Goal: Transaction & Acquisition: Purchase product/service

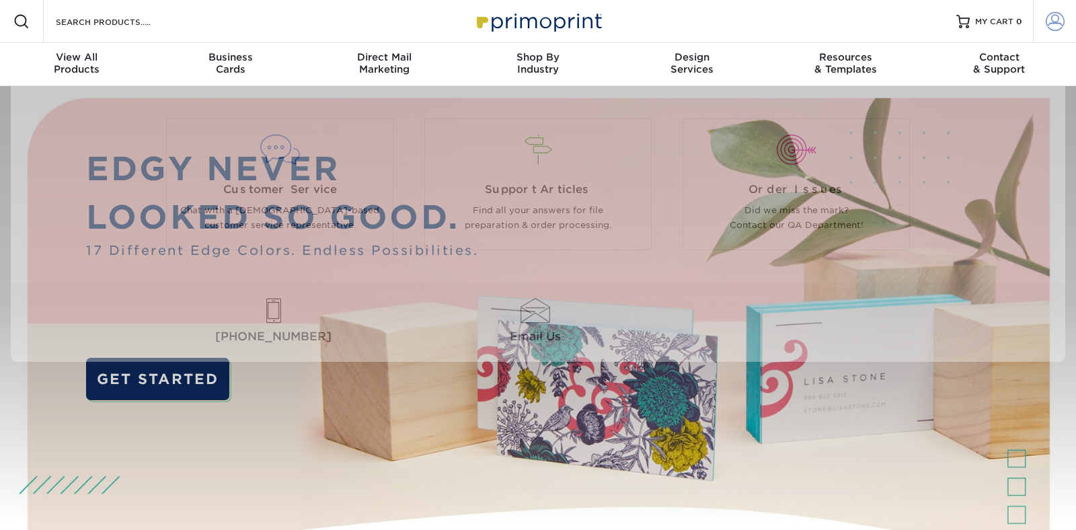
click at [1055, 20] on span at bounding box center [1055, 21] width 19 height 19
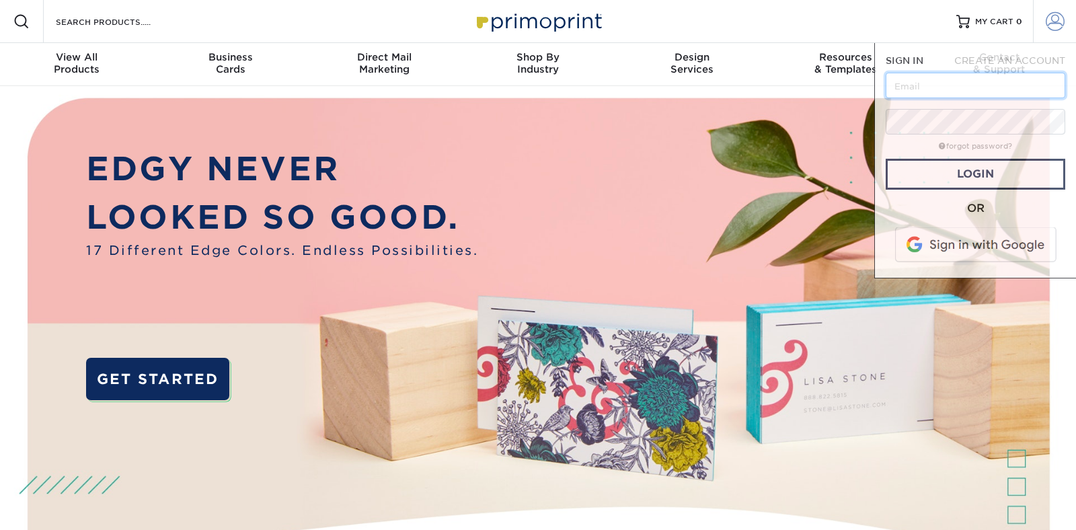
type input "eric.v@rightmanind.com"
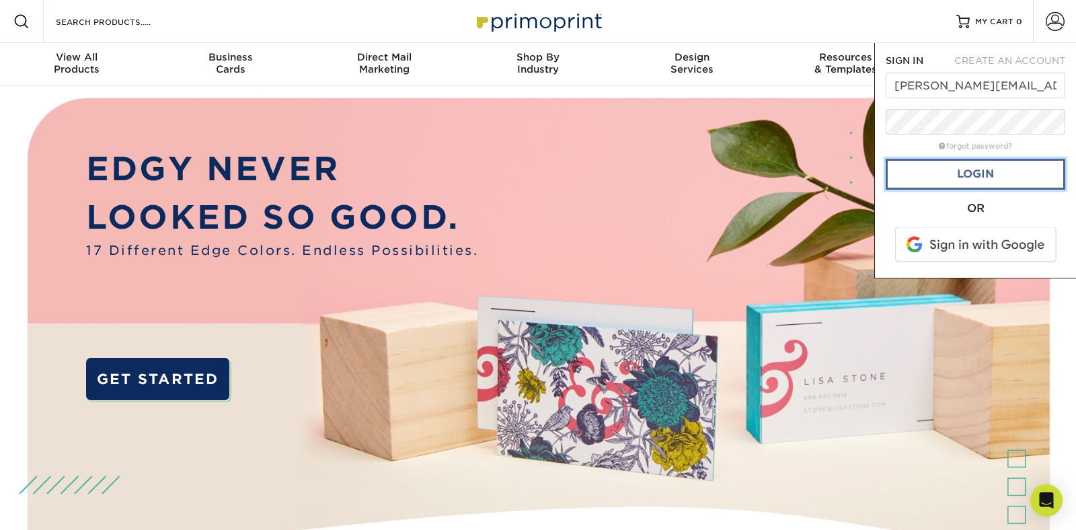
click at [977, 173] on link "Login" at bounding box center [976, 174] width 180 height 31
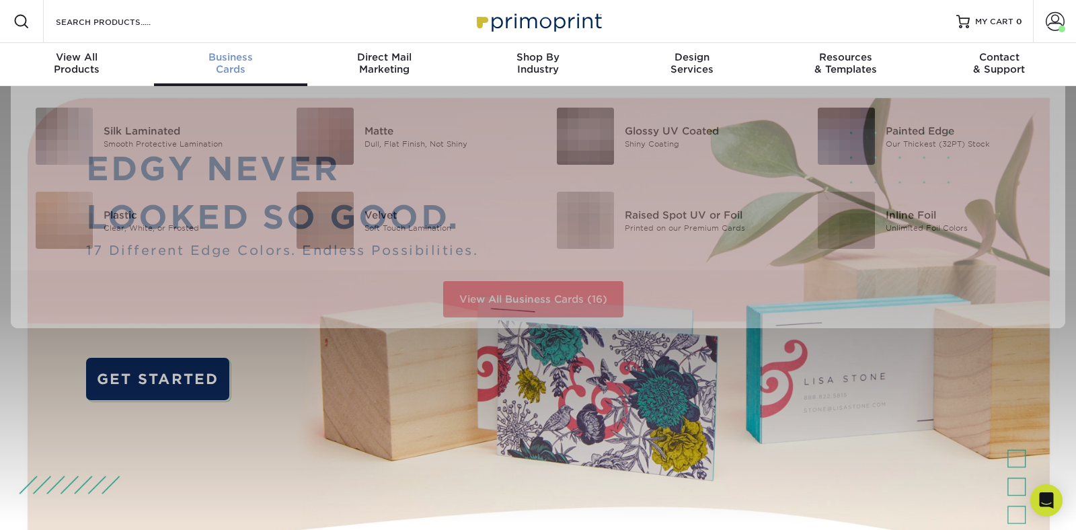
click at [239, 65] on div "Business Cards" at bounding box center [231, 63] width 154 height 24
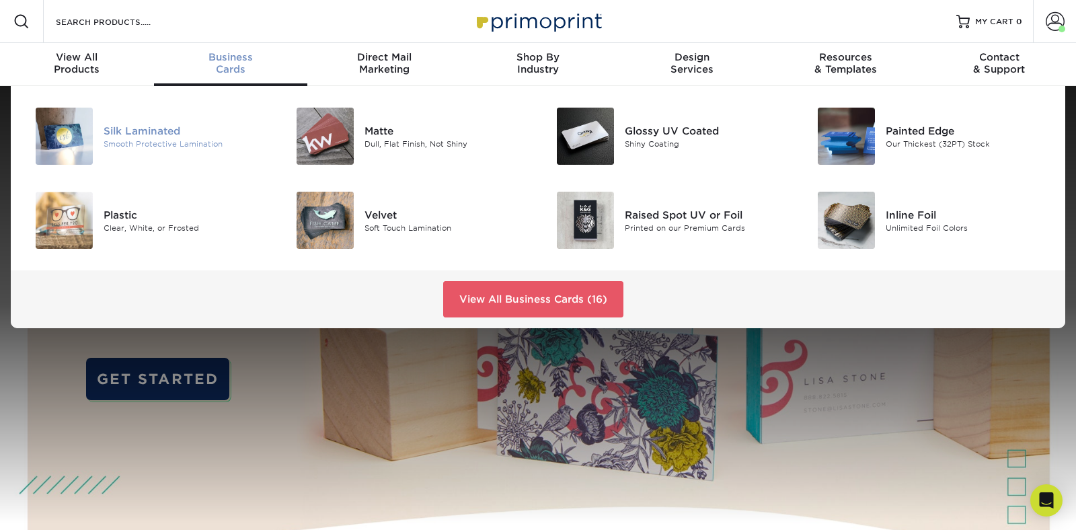
click at [160, 128] on div "Silk Laminated" at bounding box center [185, 130] width 163 height 15
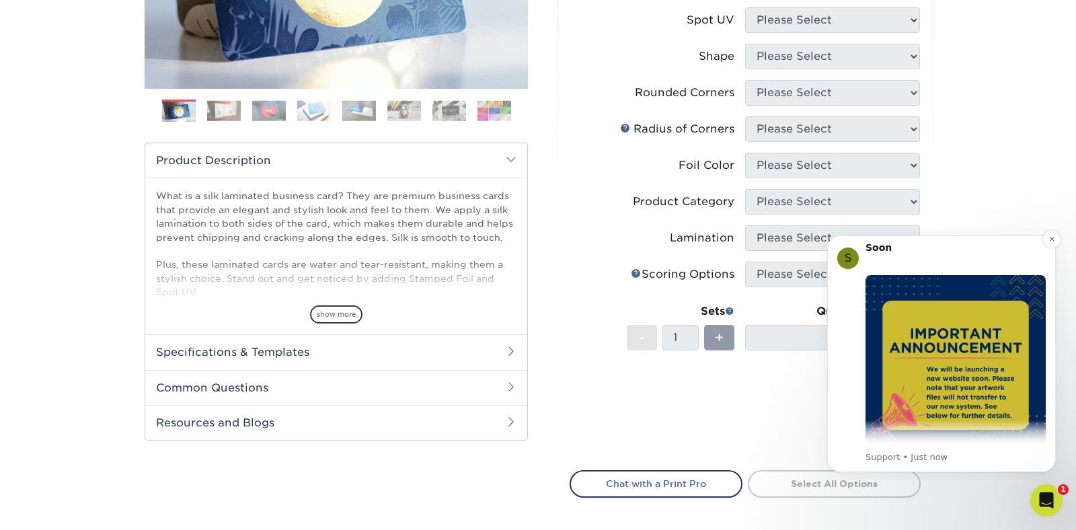
scroll to position [27, 0]
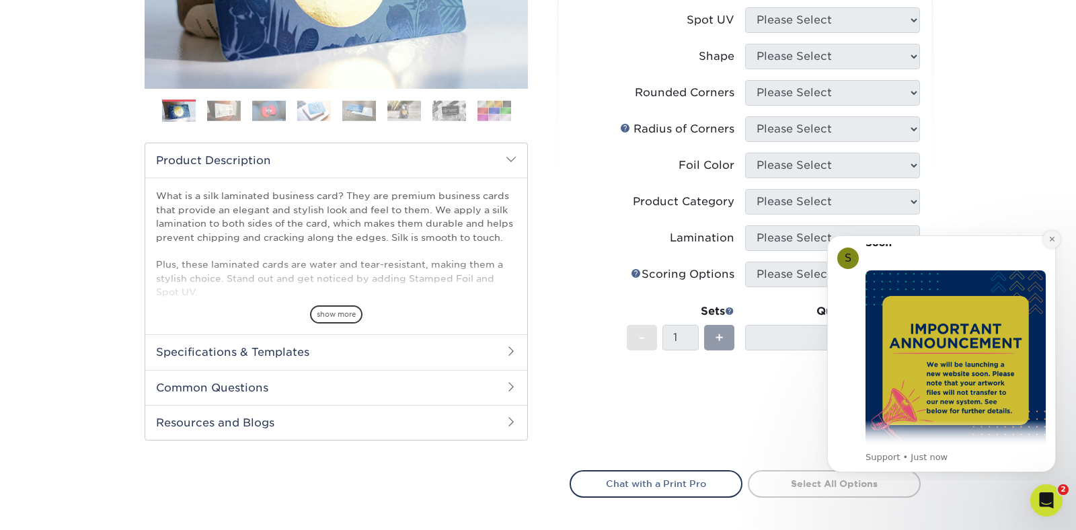
click at [1051, 241] on icon "Dismiss notification" at bounding box center [1051, 238] width 7 height 7
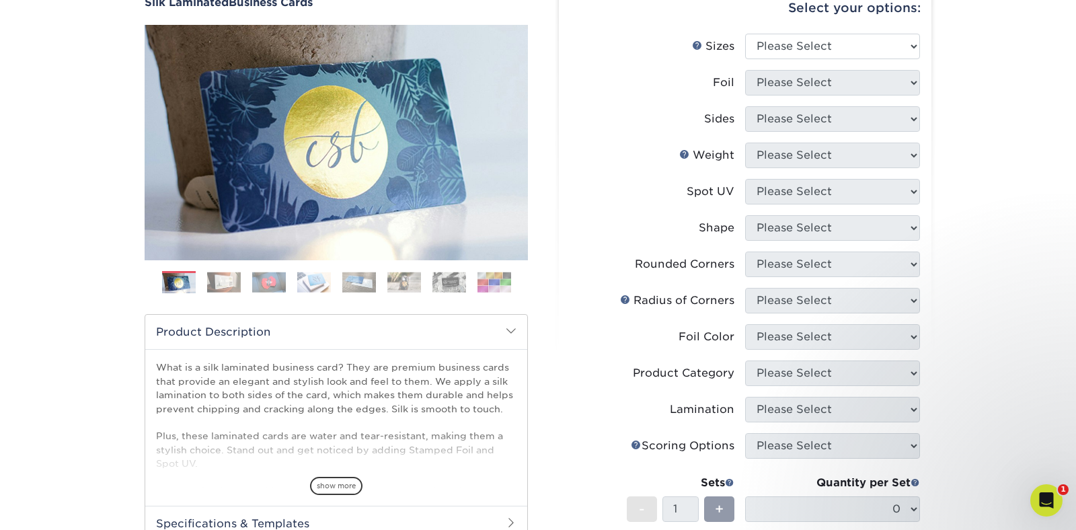
scroll to position [0, 0]
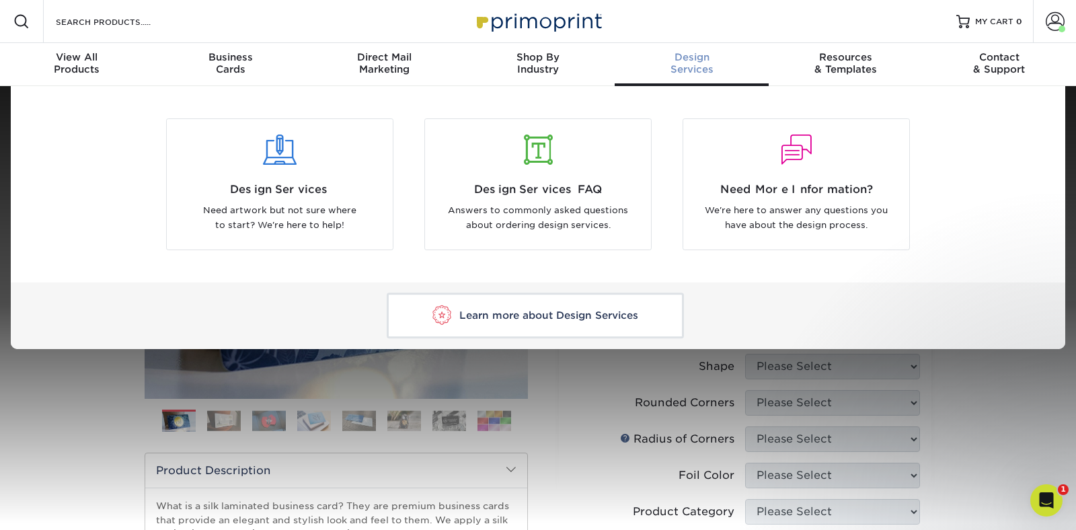
click at [477, 311] on span "Learn more about Design Services" at bounding box center [548, 315] width 179 height 12
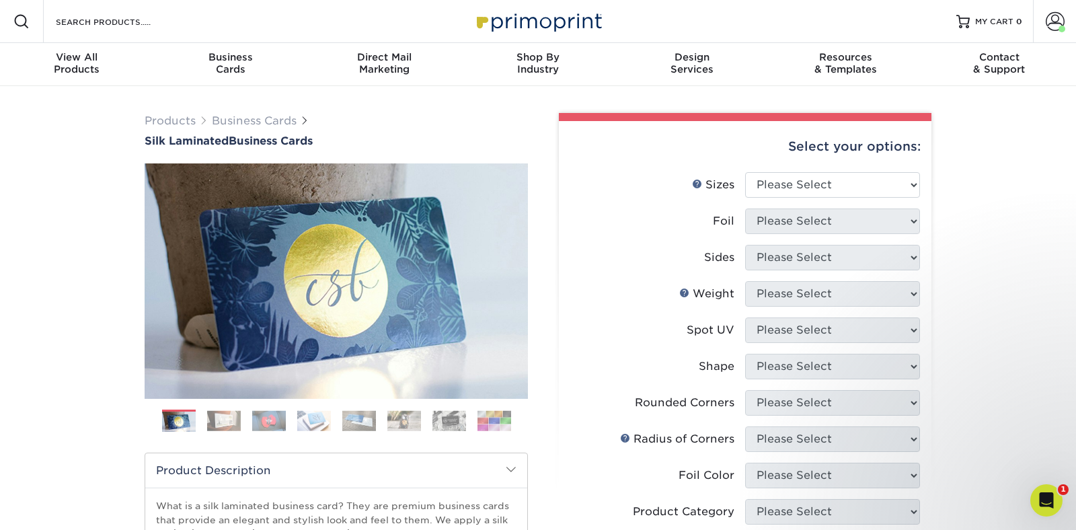
click at [139, 198] on div "Products Business Cards Silk Laminated Business Cards Previous" at bounding box center [335, 498] width 403 height 770
click at [790, 182] on select "Please Select 1.5" x 3.5" - Mini 1.75" x 3.5" - Mini 2" x 2" - Square 2" x 3" -…" at bounding box center [832, 185] width 175 height 26
select select "2.00x3.50"
click at [745, 172] on select "Please Select 1.5" x 3.5" - Mini 1.75" x 3.5" - Mini 2" x 2" - Square 2" x 3" -…" at bounding box center [832, 185] width 175 height 26
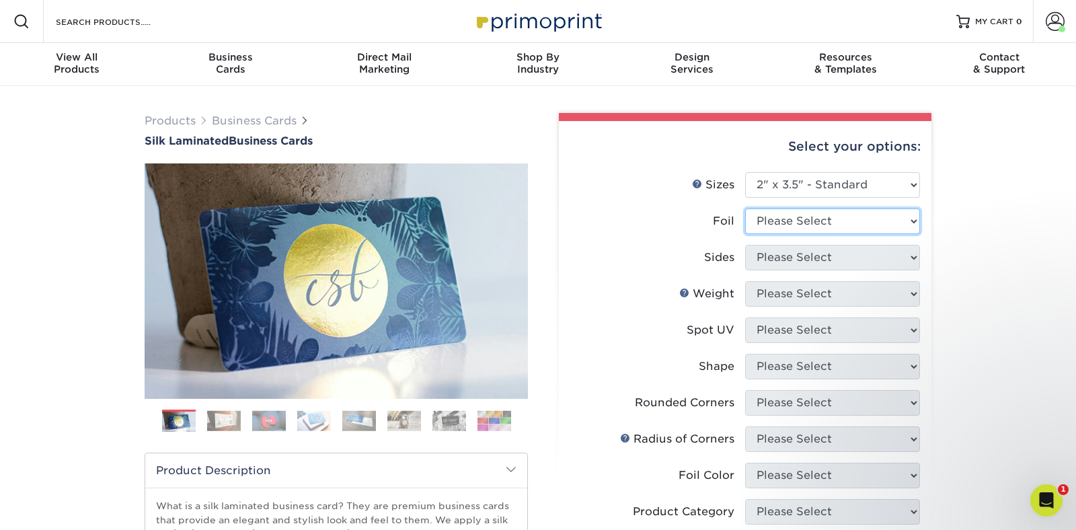
click at [796, 224] on select "Please Select Yes No" at bounding box center [832, 221] width 175 height 26
select select "0"
click at [745, 208] on select "Please Select Yes No" at bounding box center [832, 221] width 175 height 26
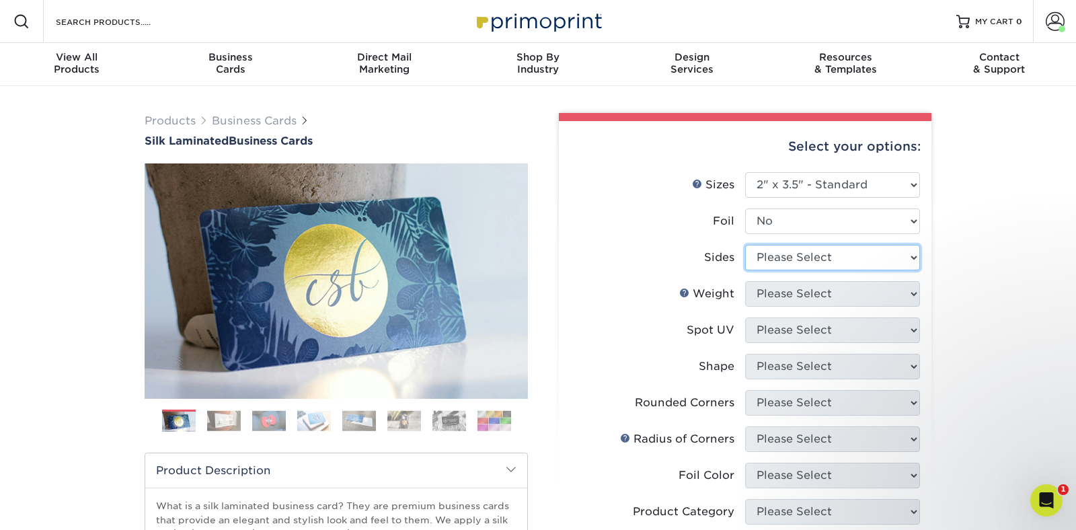
click at [780, 258] on select "Please Select Print Both Sides Print Front Only" at bounding box center [832, 258] width 175 height 26
select select "13abbda7-1d64-4f25-8bb2-c179b224825d"
click at [745, 245] on select "Please Select Print Both Sides Print Front Only" at bounding box center [832, 258] width 175 height 26
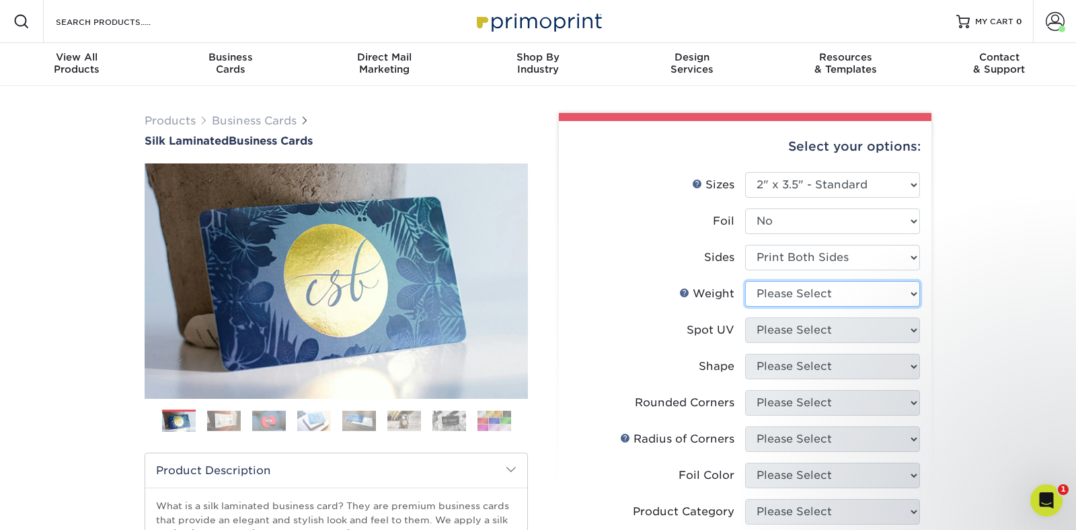
click at [792, 296] on select "Please Select 16PT" at bounding box center [832, 294] width 175 height 26
select select "16PT"
click at [745, 281] on select "Please Select 16PT" at bounding box center [832, 294] width 175 height 26
click at [789, 323] on select "Please Select No Spot UV Front and Back (Both Sides) Front Only Back Only" at bounding box center [832, 330] width 175 height 26
click at [789, 327] on select "Please Select No Spot UV Front and Back (Both Sides) Front Only Back Only" at bounding box center [832, 330] width 175 height 26
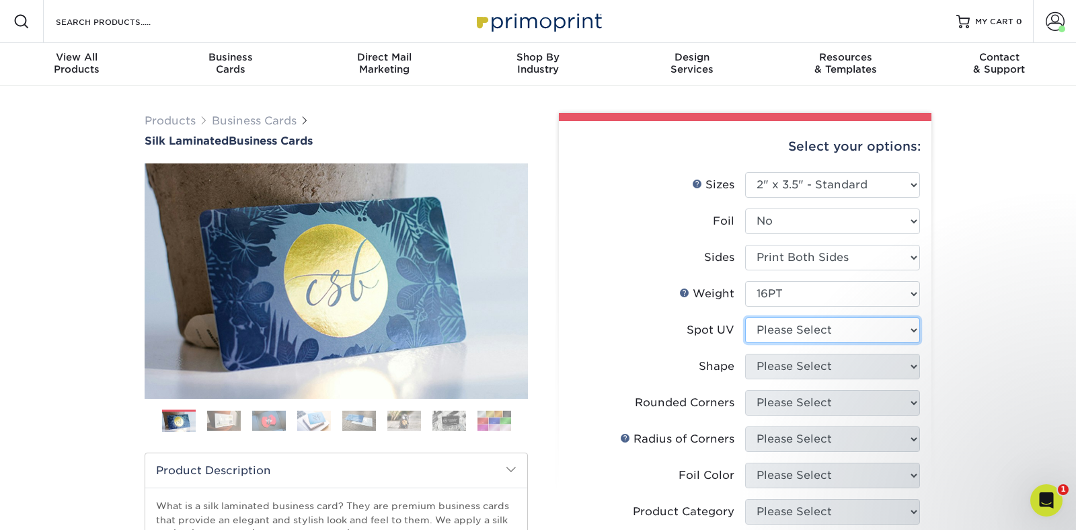
select select "0"
click at [745, 317] on select "Please Select No Spot UV Front and Back (Both Sides) Front Only Back Only" at bounding box center [832, 330] width 175 height 26
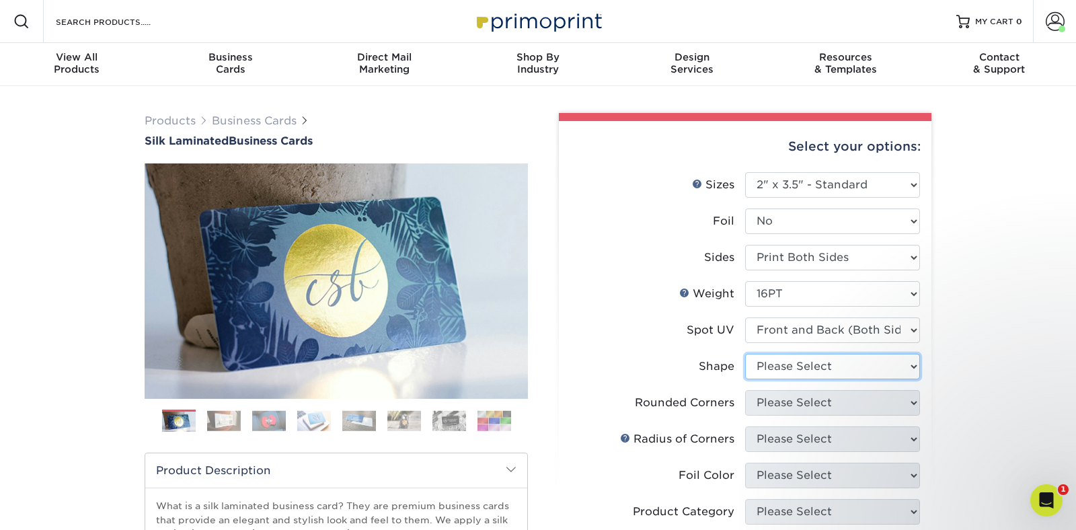
click at [787, 367] on select "Please Select Standard" at bounding box center [832, 367] width 175 height 26
select select "standard"
click at [745, 354] on select "Please Select Standard" at bounding box center [832, 367] width 175 height 26
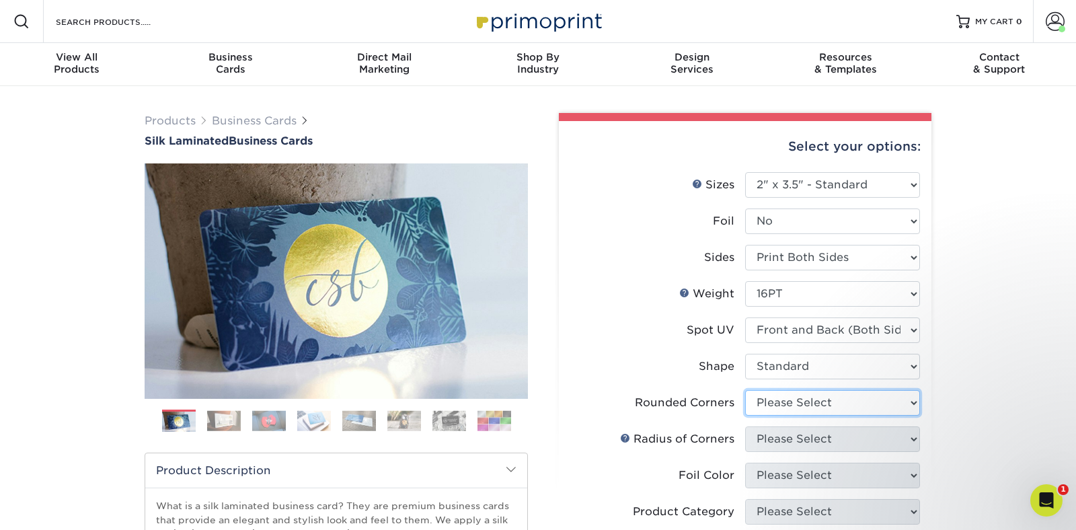
click at [802, 403] on select "Please Select Yes - Round 2 Corners Yes - Round 4 Corners No" at bounding box center [832, 403] width 175 height 26
select select "7672df9e-0e0a-464d-8e1f-920c575e4da3"
click at [745, 390] on select "Please Select Yes - Round 2 Corners Yes - Round 4 Corners No" at bounding box center [832, 403] width 175 height 26
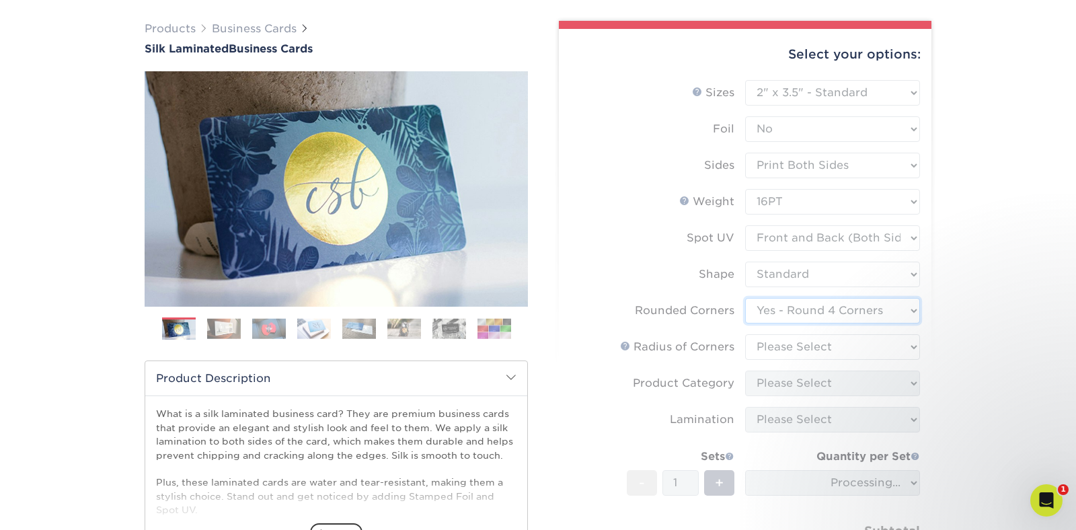
scroll to position [94, 0]
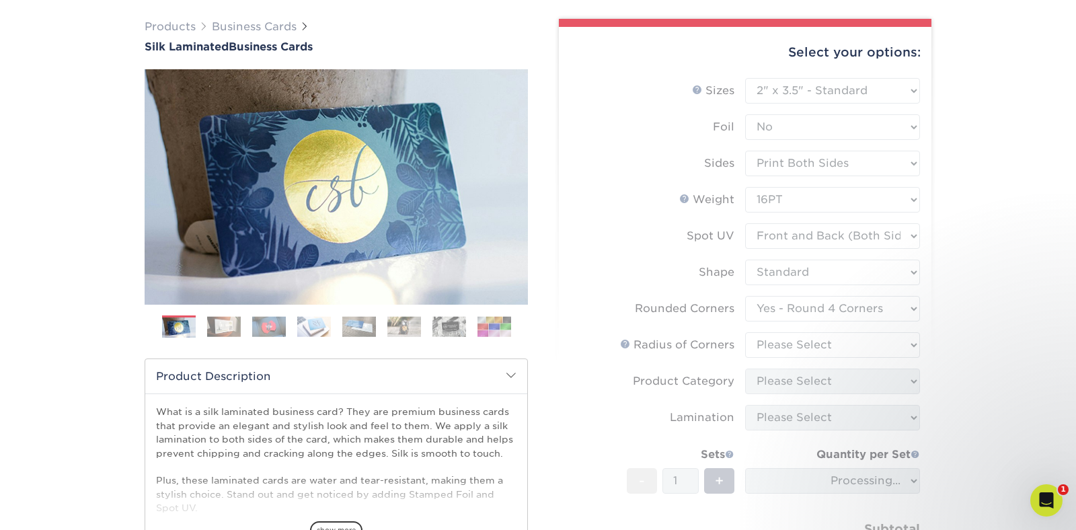
click at [790, 349] on form "Sizes Help Sizes Please Select 1.5" x 3.5" - Mini 1.75" x 3.5" - Mini 2" x 2" -…" at bounding box center [744, 338] width 351 height 520
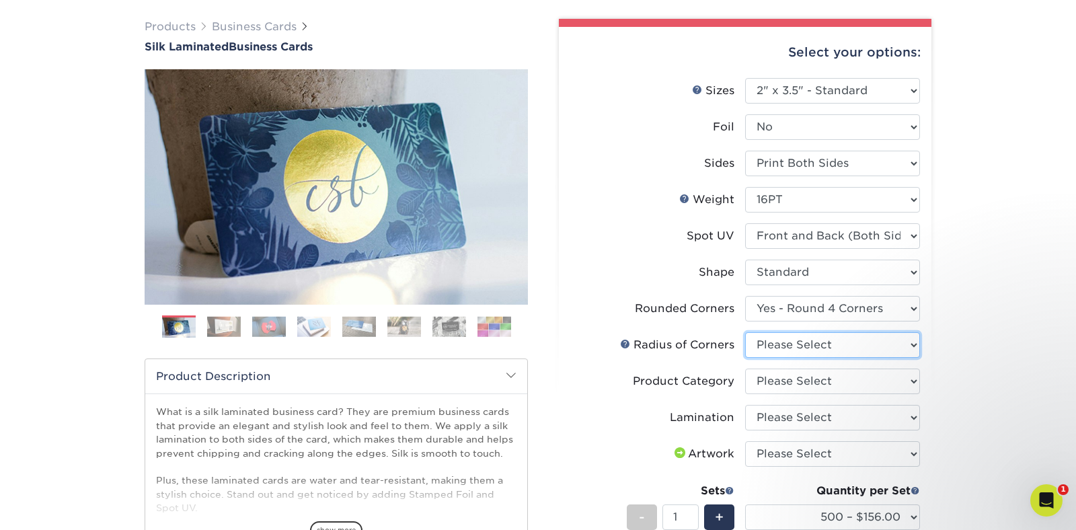
click at [790, 349] on select "Please Select Rounded 1/8" Rounded 1/4"" at bounding box center [832, 345] width 175 height 26
select select "589680c7-ee9a-431b-9d12-d7aeb1386a97"
click at [745, 332] on select "Please Select Rounded 1/8" Rounded 1/4"" at bounding box center [832, 345] width 175 height 26
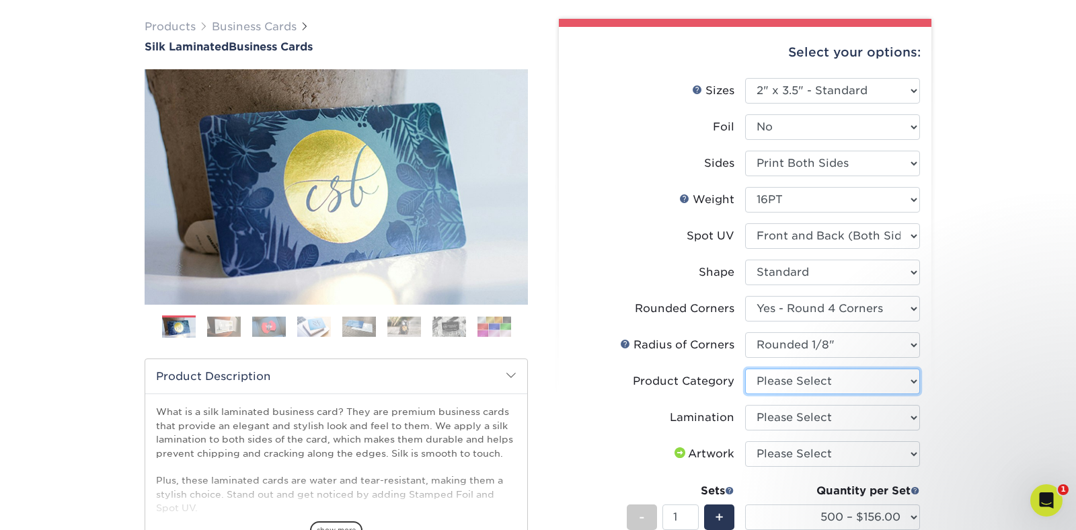
click at [803, 385] on select "Please Select Business Cards" at bounding box center [832, 381] width 175 height 26
select select "3b5148f1-0588-4f88-a218-97bcfdce65c1"
click at [745, 368] on select "Please Select Business Cards" at bounding box center [832, 381] width 175 height 26
click at [799, 417] on select "Please Select Silk" at bounding box center [832, 418] width 175 height 26
select select "ccacb42f-45f7-42d3-bbd3-7c8421cf37f0"
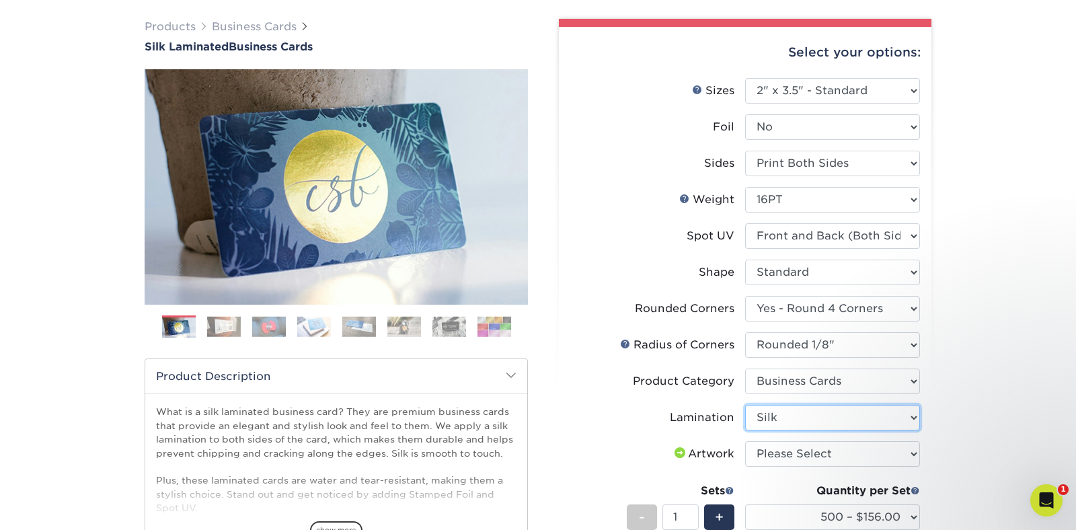
click at [745, 405] on select "Please Select Silk" at bounding box center [832, 418] width 175 height 26
click at [801, 446] on select "Please Select I will upload files I need a design - $100" at bounding box center [832, 454] width 175 height 26
select select "upload"
click at [745, 441] on select "Please Select I will upload files I need a design - $100" at bounding box center [832, 454] width 175 height 26
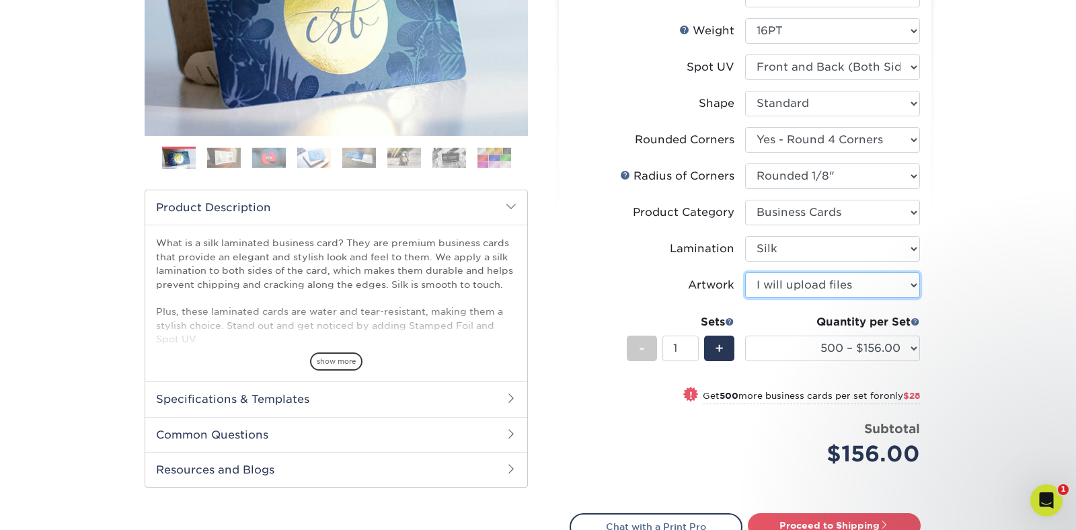
scroll to position [268, 0]
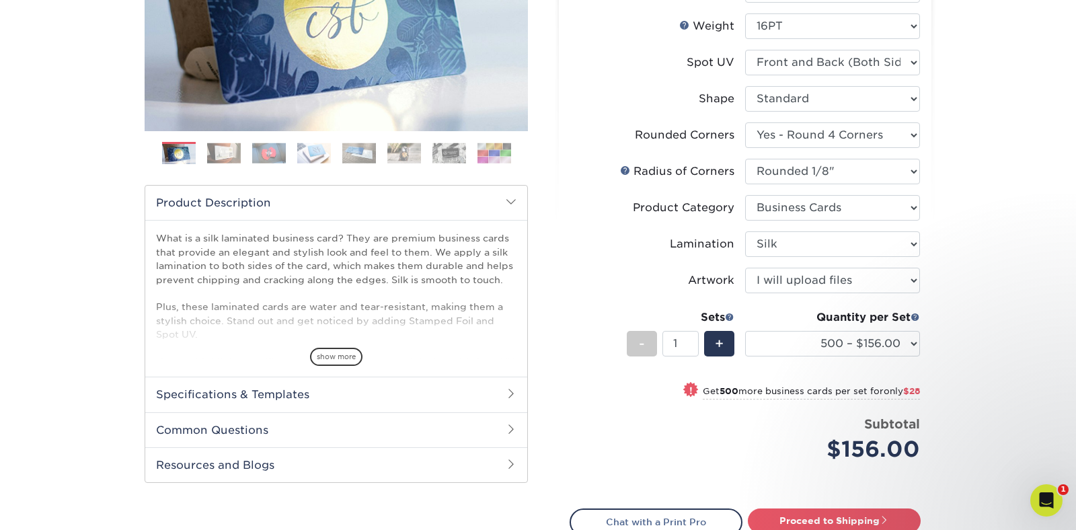
click at [765, 439] on div "$156.00" at bounding box center [837, 449] width 165 height 32
click at [827, 342] on select "500 – $156.00 1000 – $184.00 2500 – $447.00 5000 – $754.00 10000 – $1375.00" at bounding box center [832, 344] width 175 height 26
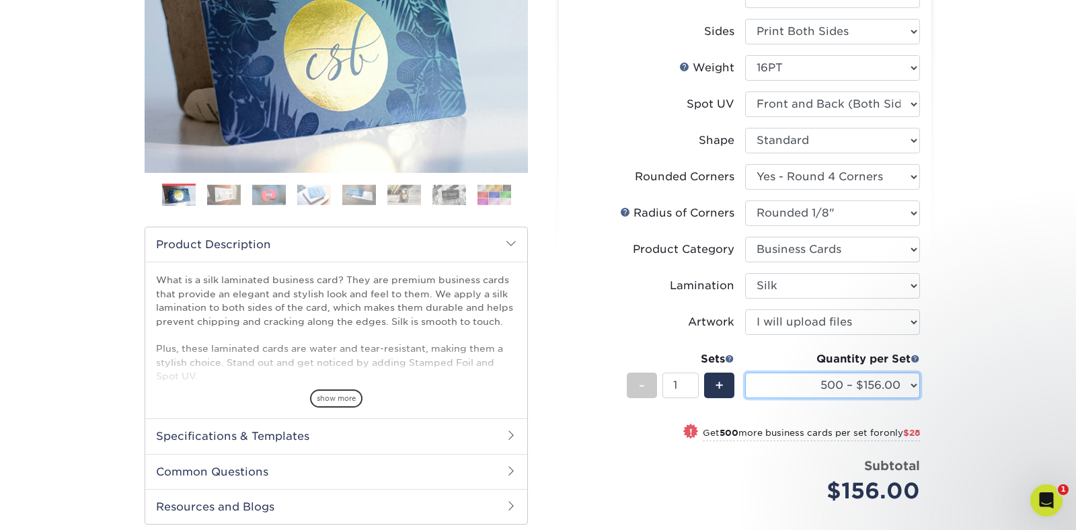
scroll to position [229, 0]
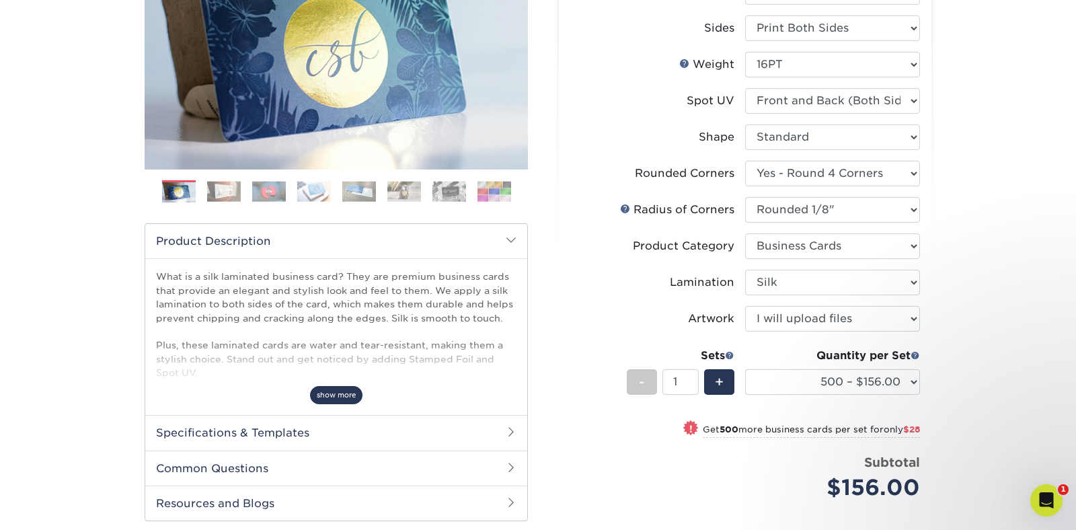
click at [331, 389] on span "show more" at bounding box center [336, 395] width 52 height 18
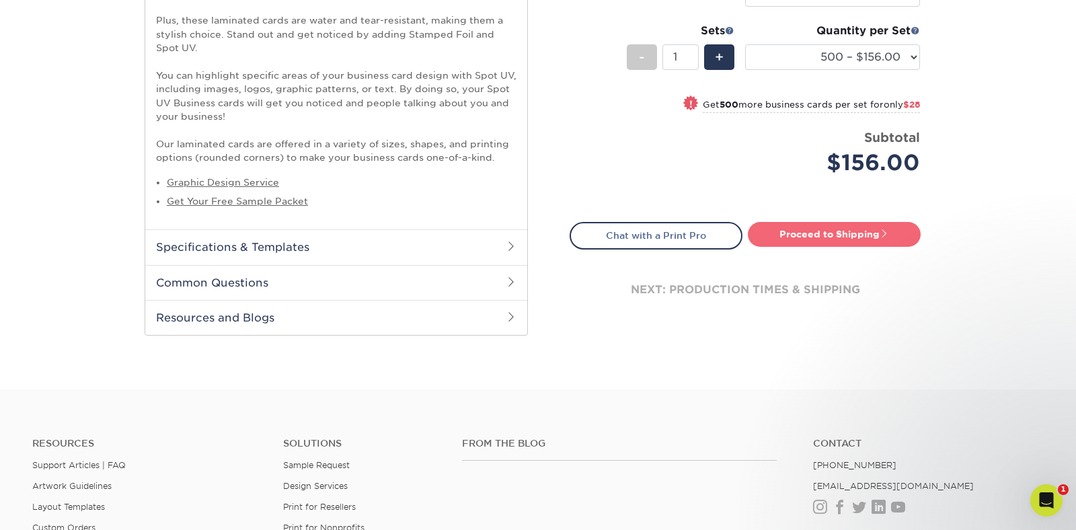
scroll to position [555, 0]
click at [791, 233] on link "Proceed to Shipping" at bounding box center [834, 233] width 173 height 24
type input "Set 1"
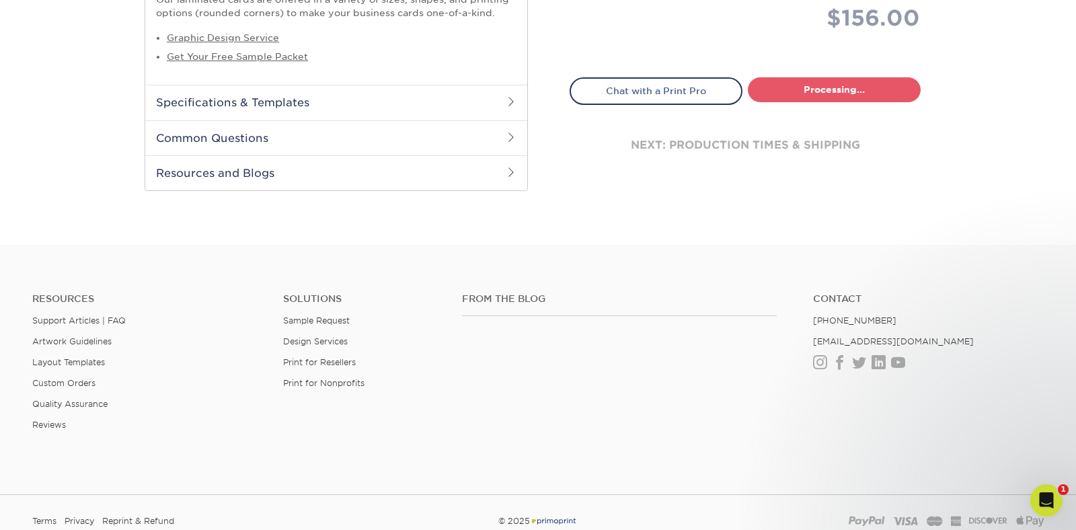
select select "24b86a38-505b-4ae3-9429-29aefd3b6f92"
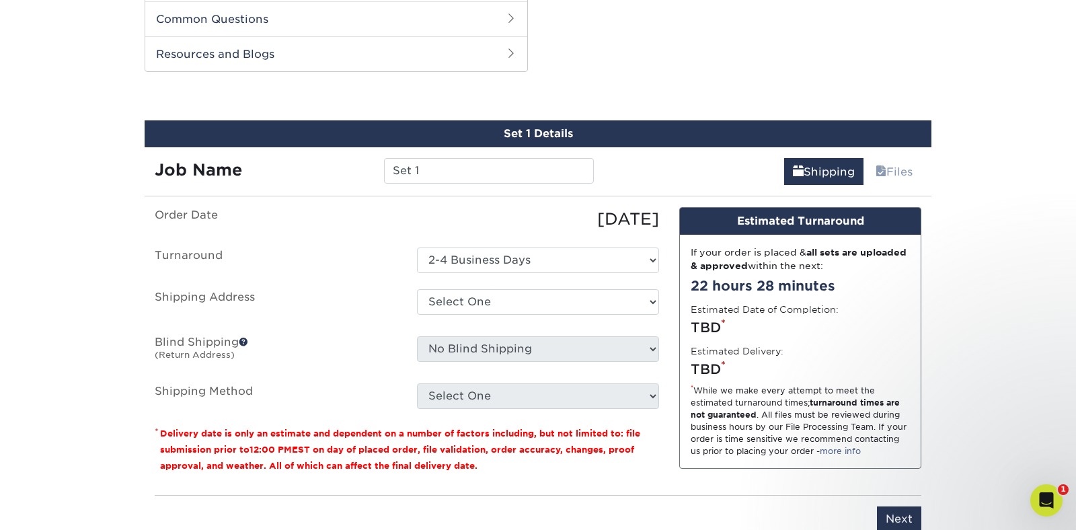
scroll to position [823, 0]
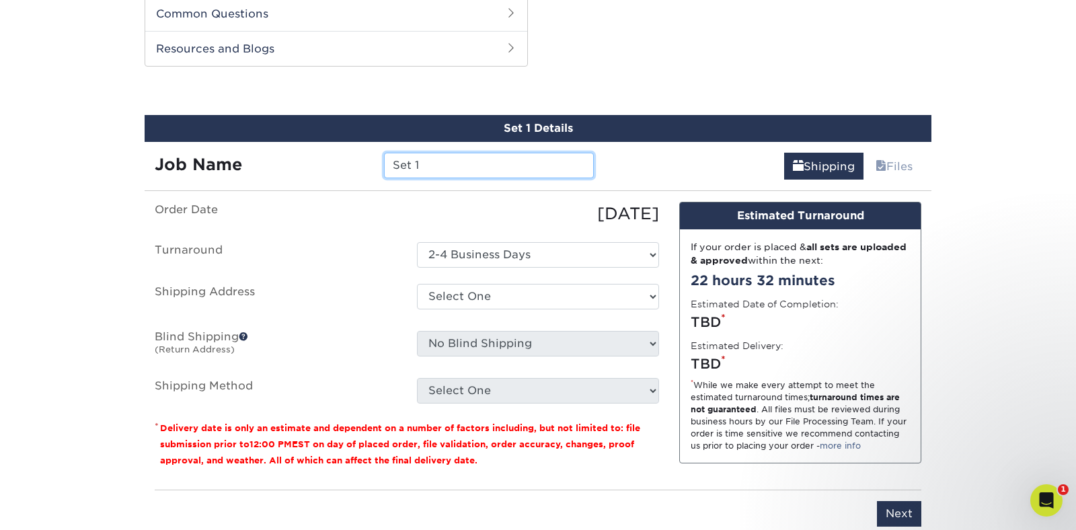
click at [437, 160] on input "Set 1" at bounding box center [488, 166] width 209 height 26
type input "[PERSON_NAME]"
click at [361, 219] on label "Order Date" at bounding box center [276, 214] width 262 height 24
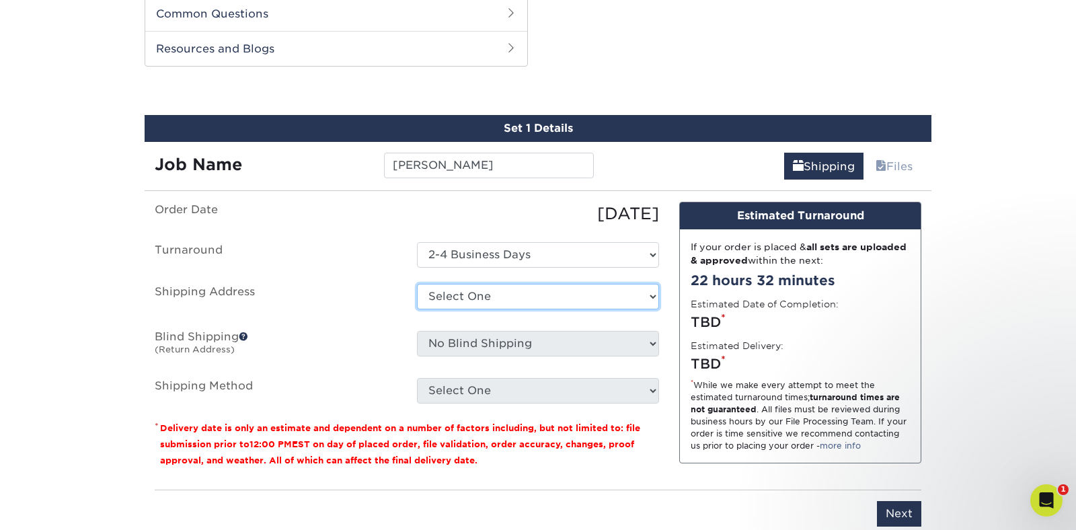
click at [497, 290] on select "Select One [PERSON_NAME] Industrial + Add New Address" at bounding box center [538, 297] width 242 height 26
select select "122959"
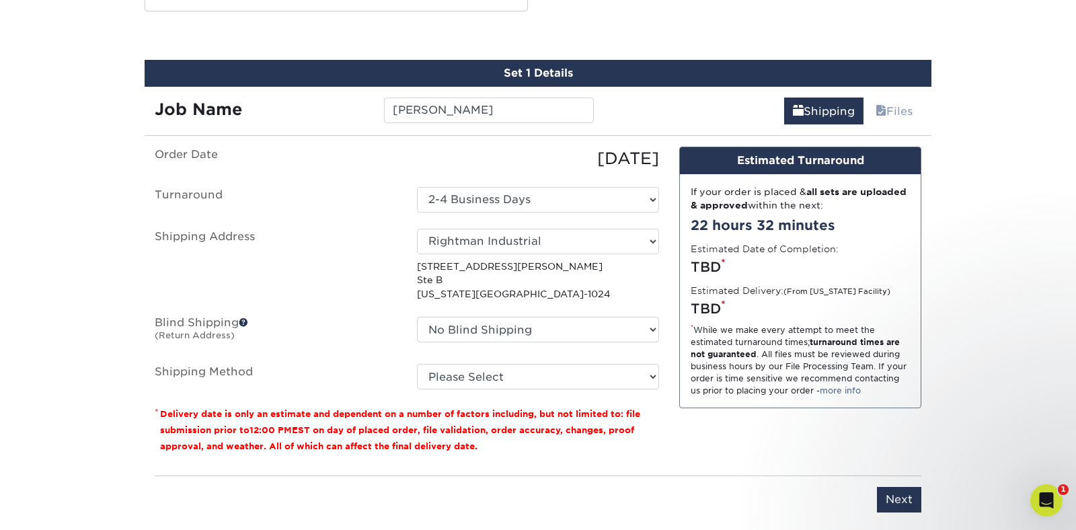
scroll to position [881, 0]
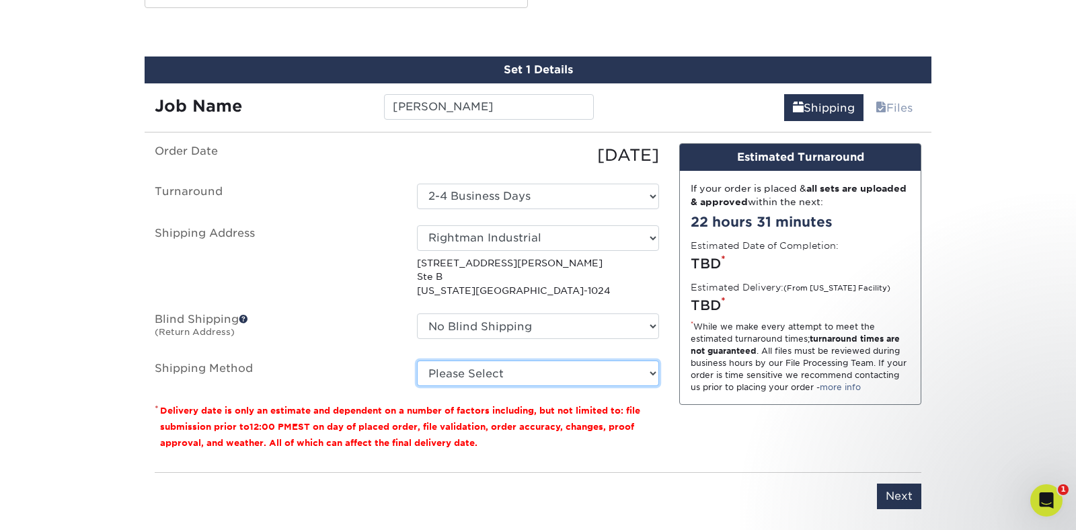
click at [445, 377] on select "Please Select Ground Shipping (+$8.96) 3 Day Shipping Service (+$15.33) 2 Day A…" at bounding box center [538, 373] width 242 height 26
select select "03"
click at [417, 360] on select "Please Select Ground Shipping (+$8.96) 3 Day Shipping Service (+$15.33) 2 Day A…" at bounding box center [538, 373] width 242 height 26
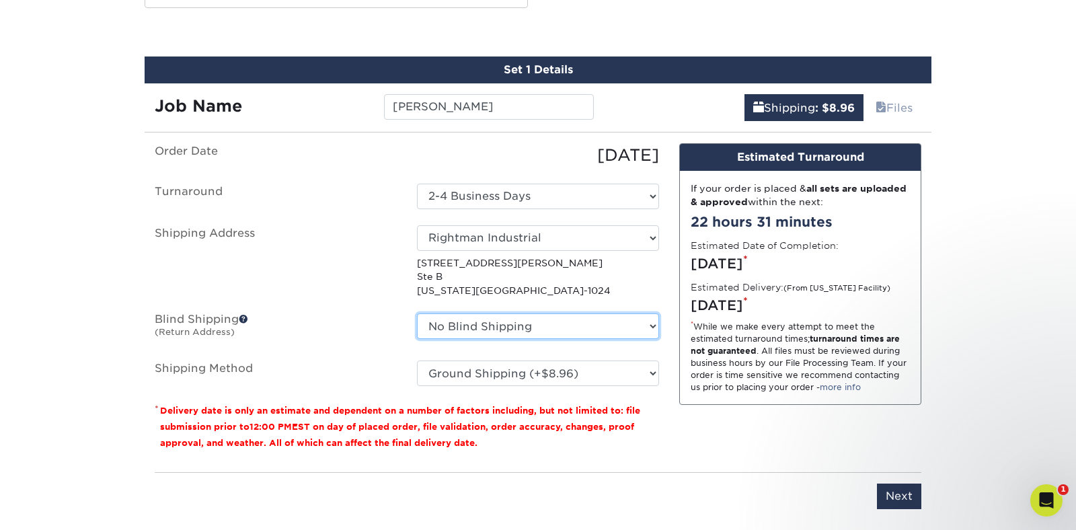
click at [450, 331] on select "No Blind Shipping [PERSON_NAME] Industrial + Add New Address" at bounding box center [538, 326] width 242 height 26
click at [417, 313] on select "No Blind Shipping [PERSON_NAME] Industrial + Add New Address" at bounding box center [538, 326] width 242 height 26
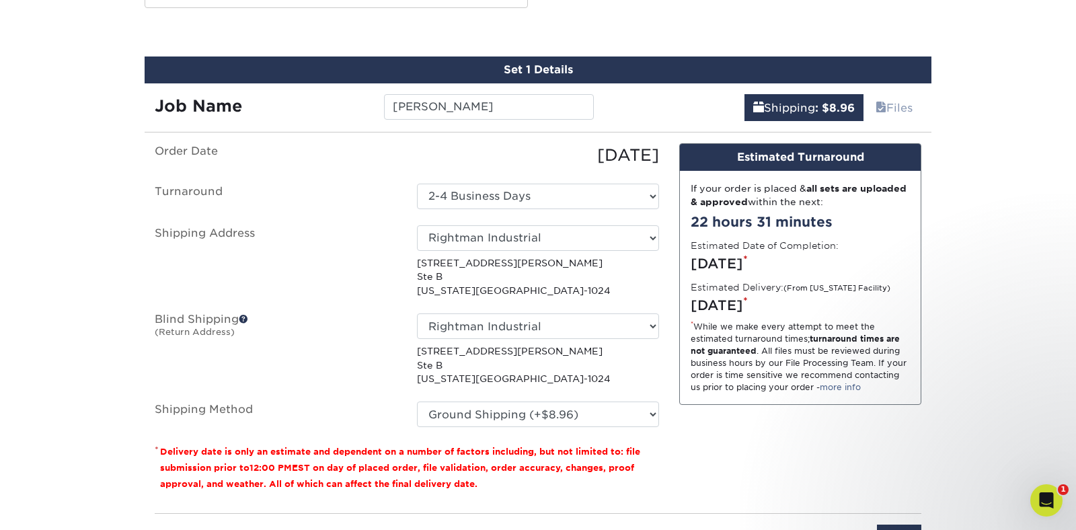
click at [353, 346] on label "Blind Shipping (Return Address)" at bounding box center [276, 349] width 262 height 72
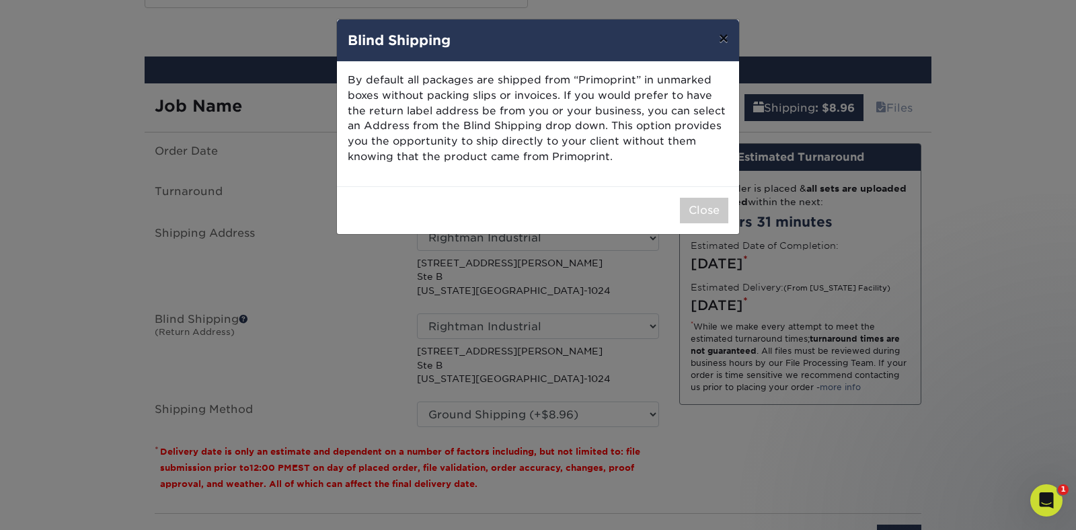
click at [723, 39] on button "×" at bounding box center [723, 38] width 31 height 38
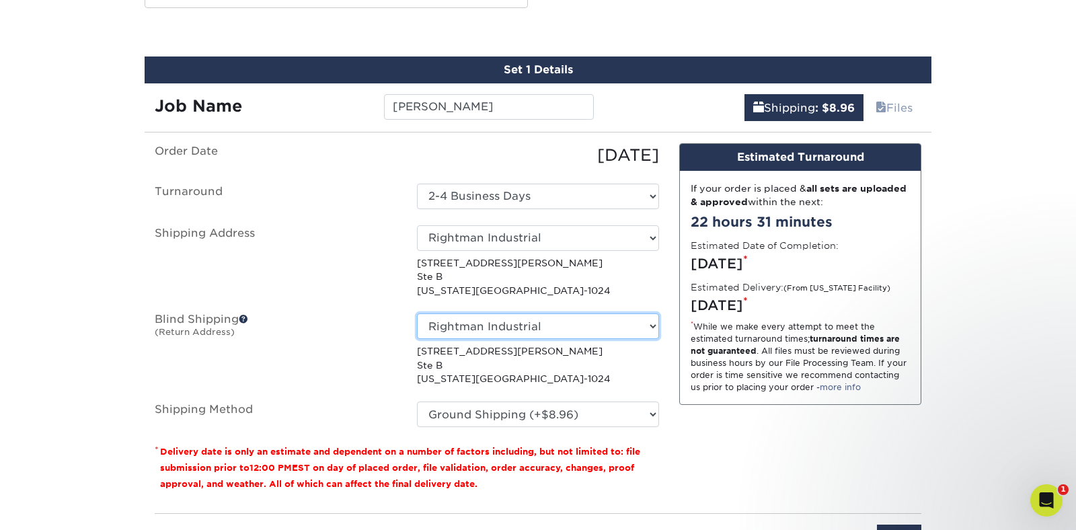
click at [508, 317] on select "No Blind Shipping [PERSON_NAME] Industrial + Add New Address" at bounding box center [538, 326] width 242 height 26
select select "-1"
click at [417, 313] on select "No Blind Shipping [PERSON_NAME] Industrial + Add New Address" at bounding box center [538, 326] width 242 height 26
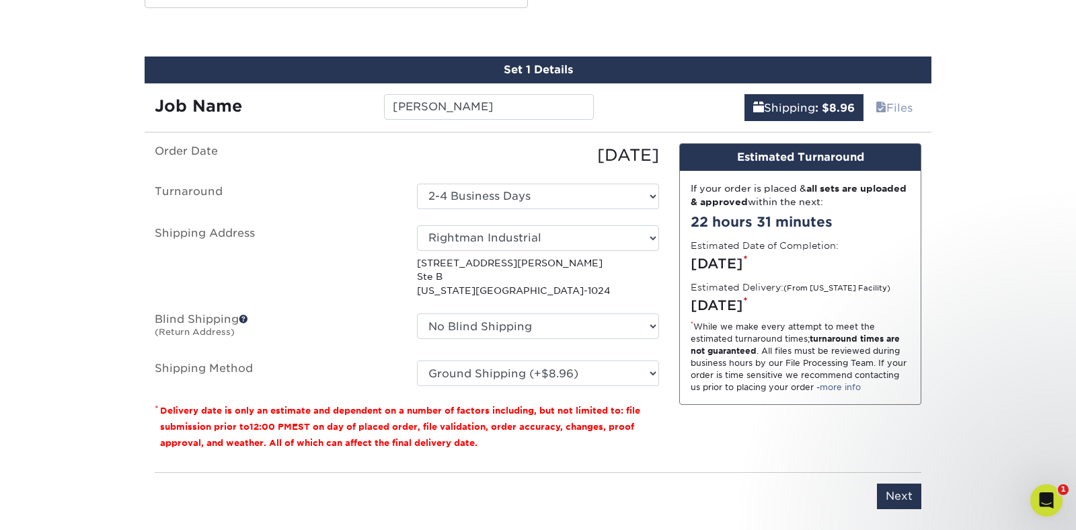
click at [366, 366] on label "Shipping Method" at bounding box center [276, 373] width 262 height 26
click at [892, 494] on input "Next" at bounding box center [899, 496] width 44 height 26
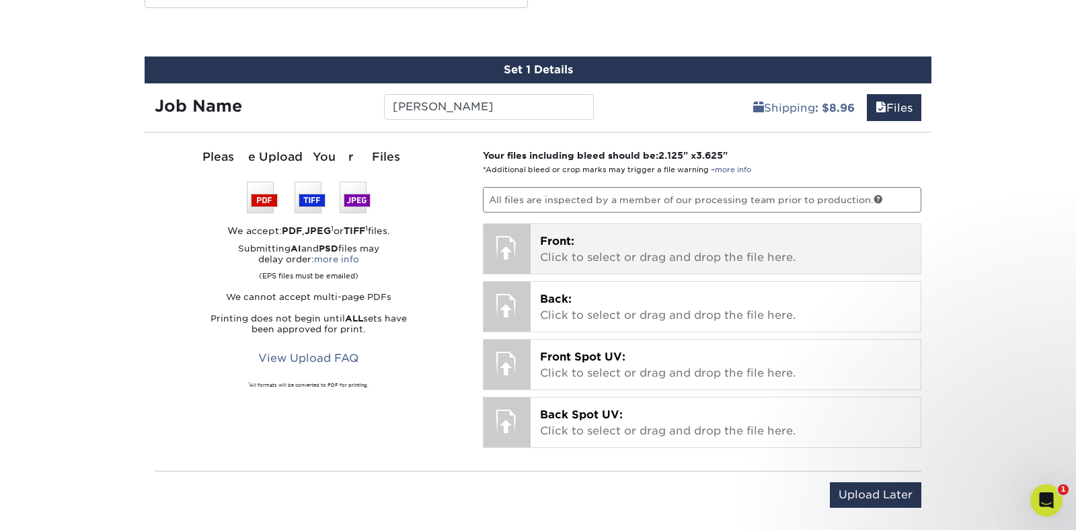
click at [545, 243] on span "Front:" at bounding box center [557, 241] width 34 height 13
click at [557, 248] on p "Front: Click to select or drag and drop the file here." at bounding box center [726, 249] width 372 height 32
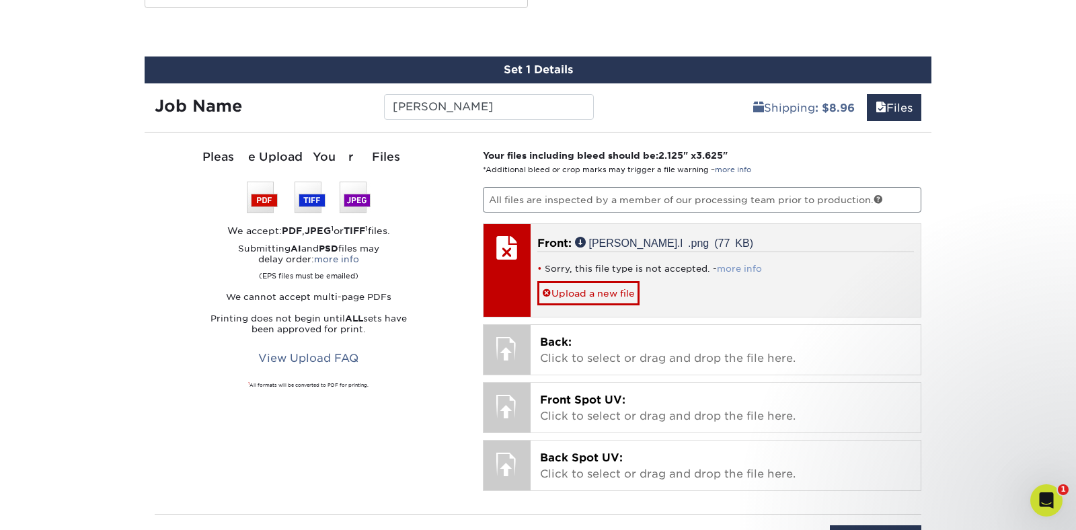
click at [736, 264] on link "more info" at bounding box center [739, 269] width 45 height 10
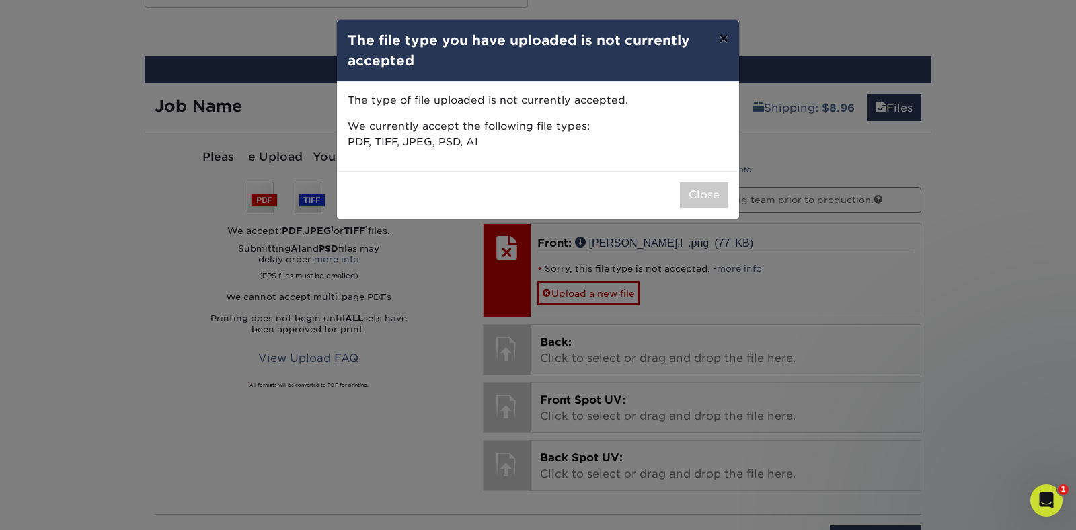
click at [723, 39] on button "×" at bounding box center [723, 38] width 31 height 38
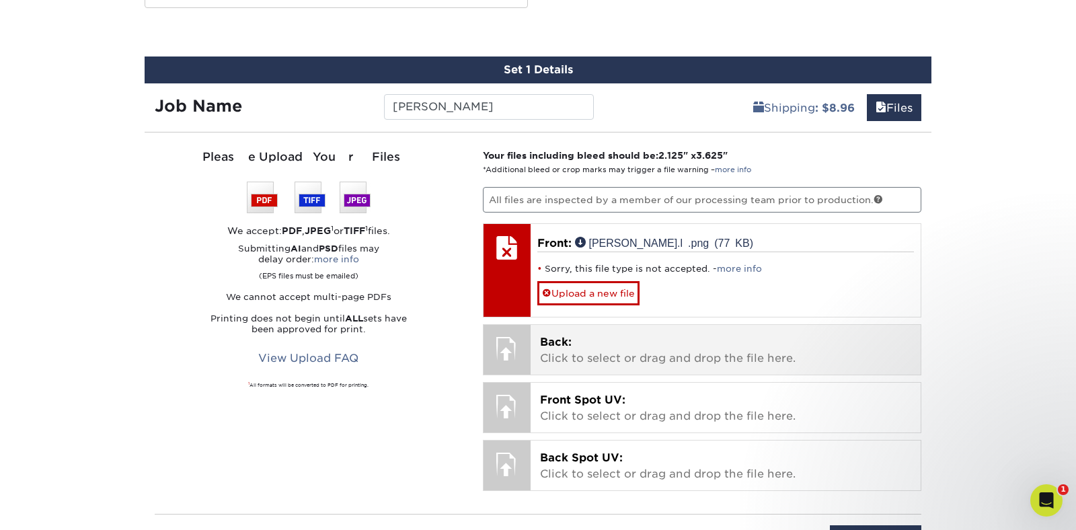
click at [549, 344] on span "Back:" at bounding box center [556, 342] width 32 height 13
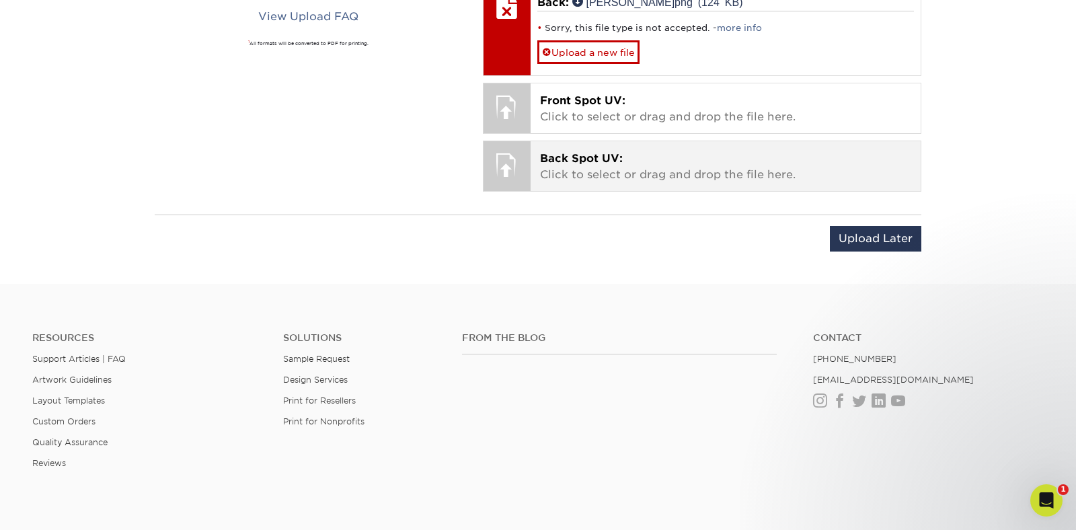
scroll to position [1224, 0]
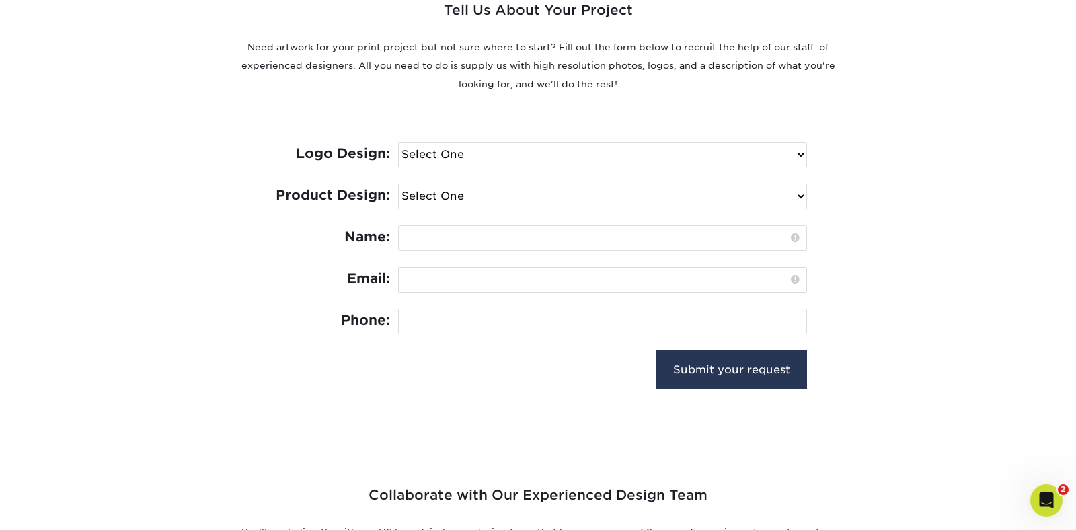
scroll to position [535, 0]
click at [455, 158] on select "Select One I need a logo design: $300 No thank you" at bounding box center [602, 153] width 407 height 24
select select "No Logo"
click at [399, 141] on select "Select One I need a logo design: $300 No thank you" at bounding box center [602, 153] width 407 height 24
click at [467, 197] on select "Select One Logo Design Only Design Edits Banner Design: $50.00 Bookmark Design:…" at bounding box center [602, 195] width 407 height 24
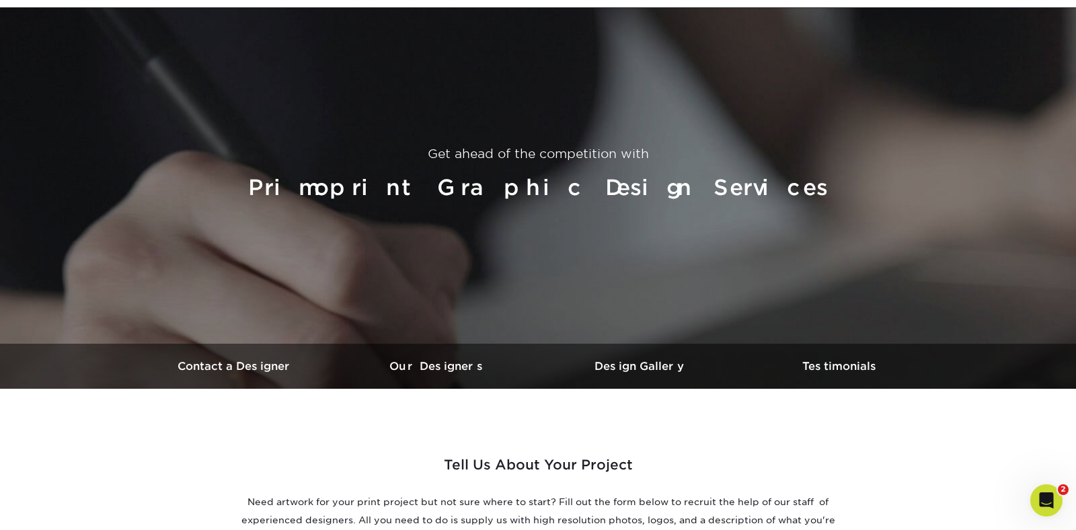
scroll to position [0, 0]
